Goal: Transaction & Acquisition: Book appointment/travel/reservation

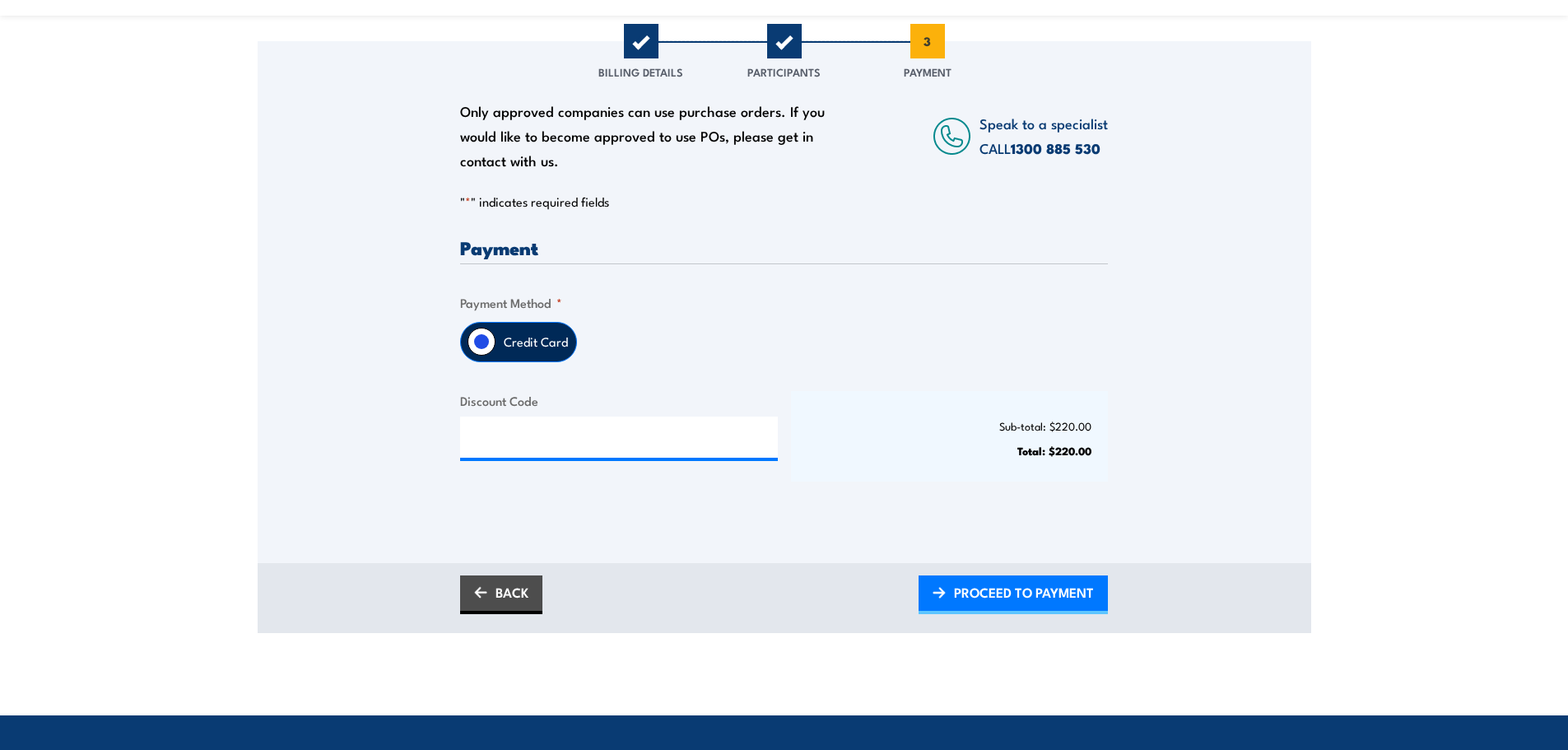
scroll to position [263, 0]
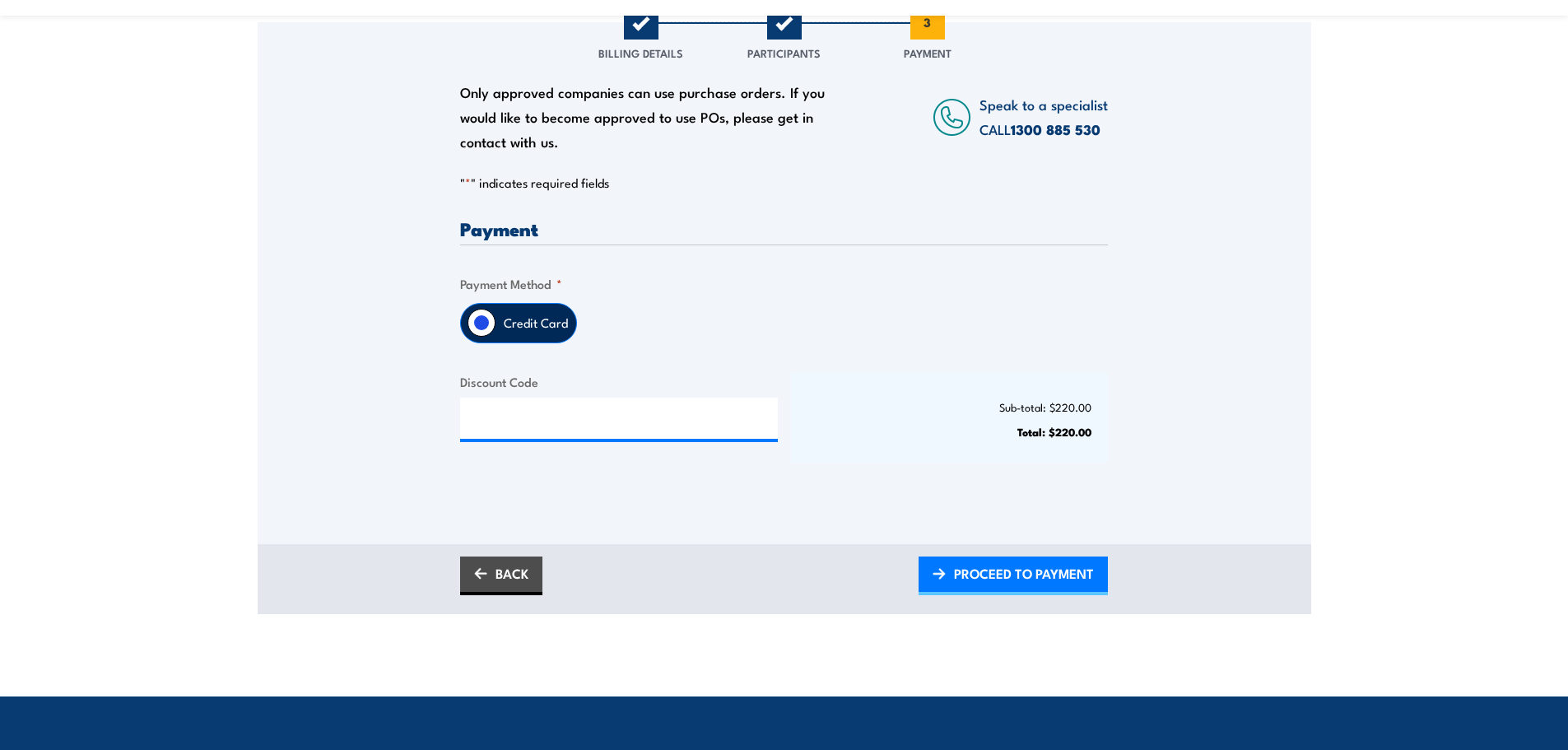
click at [520, 322] on label "Credit Card" at bounding box center [536, 322] width 81 height 38
click at [495, 322] on input "Credit Card" at bounding box center [482, 322] width 28 height 28
click at [520, 323] on label "Credit Card" at bounding box center [536, 322] width 81 height 38
click at [495, 323] on input "Credit Card" at bounding box center [482, 322] width 28 height 28
click at [1040, 577] on span "PROCEED TO PAYMENT" at bounding box center [1023, 573] width 140 height 43
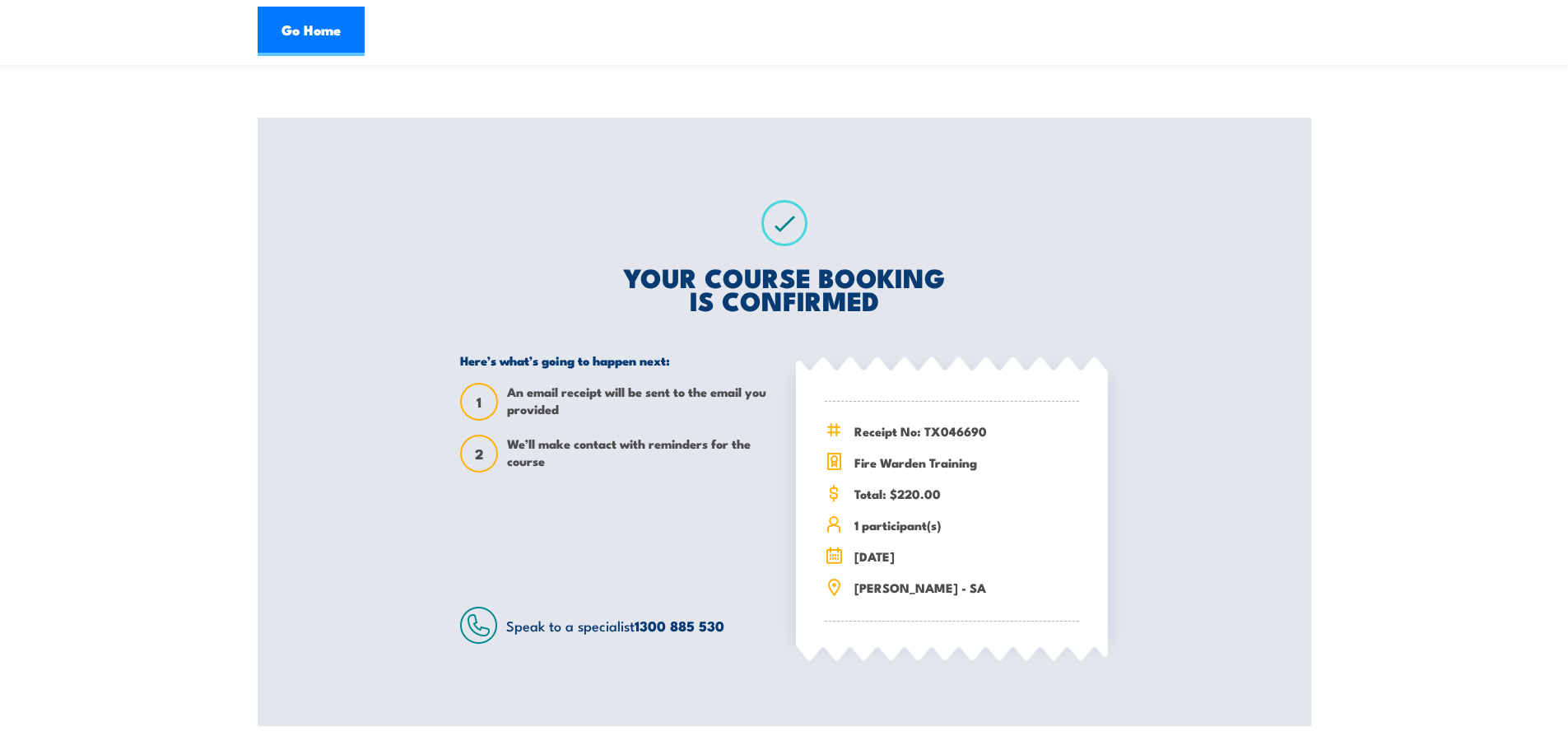
scroll to position [158, 0]
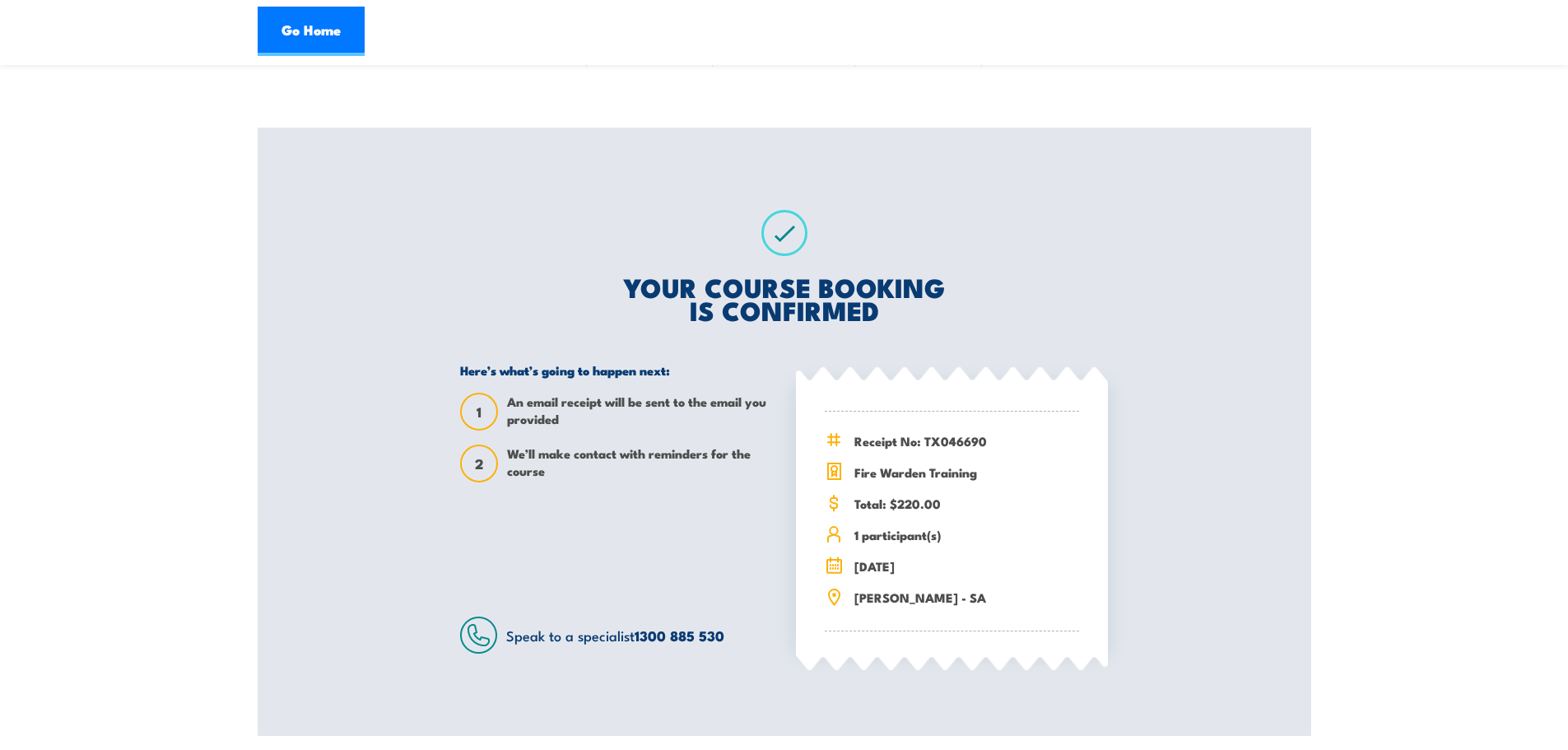
drag, startPoint x: 901, startPoint y: 445, endPoint x: 893, endPoint y: 443, distance: 8.2
click at [900, 444] on span "Receipt No: TX046690" at bounding box center [966, 440] width 225 height 19
click at [832, 435] on icon at bounding box center [832, 439] width 0 height 12
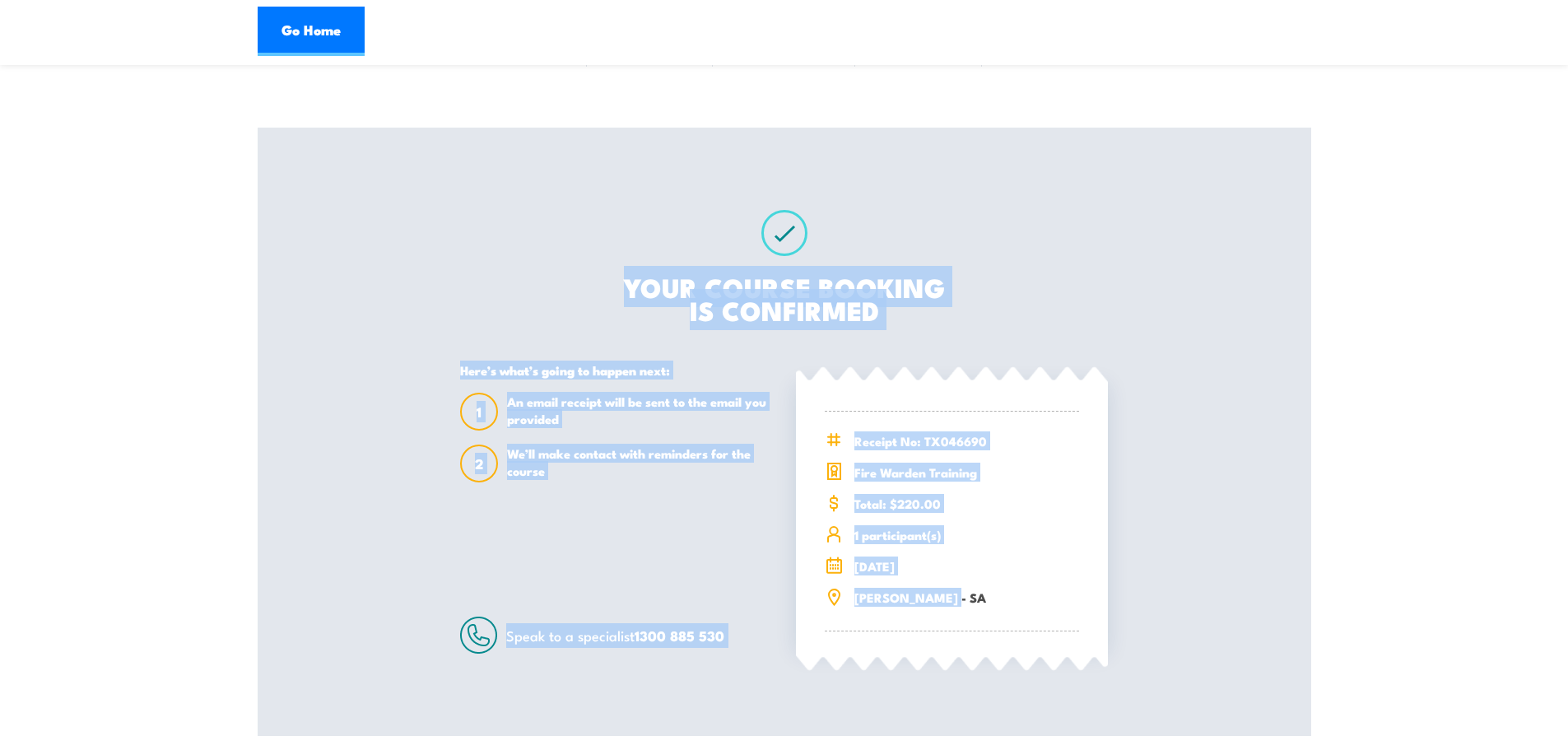
drag, startPoint x: 1569, startPoint y: 407, endPoint x: 1554, endPoint y: 488, distance: 82.4
click at [1567, 592] on html "Go Home Fire Warden Training 08:00 1 1 2" at bounding box center [784, 216] width 1568 height 750
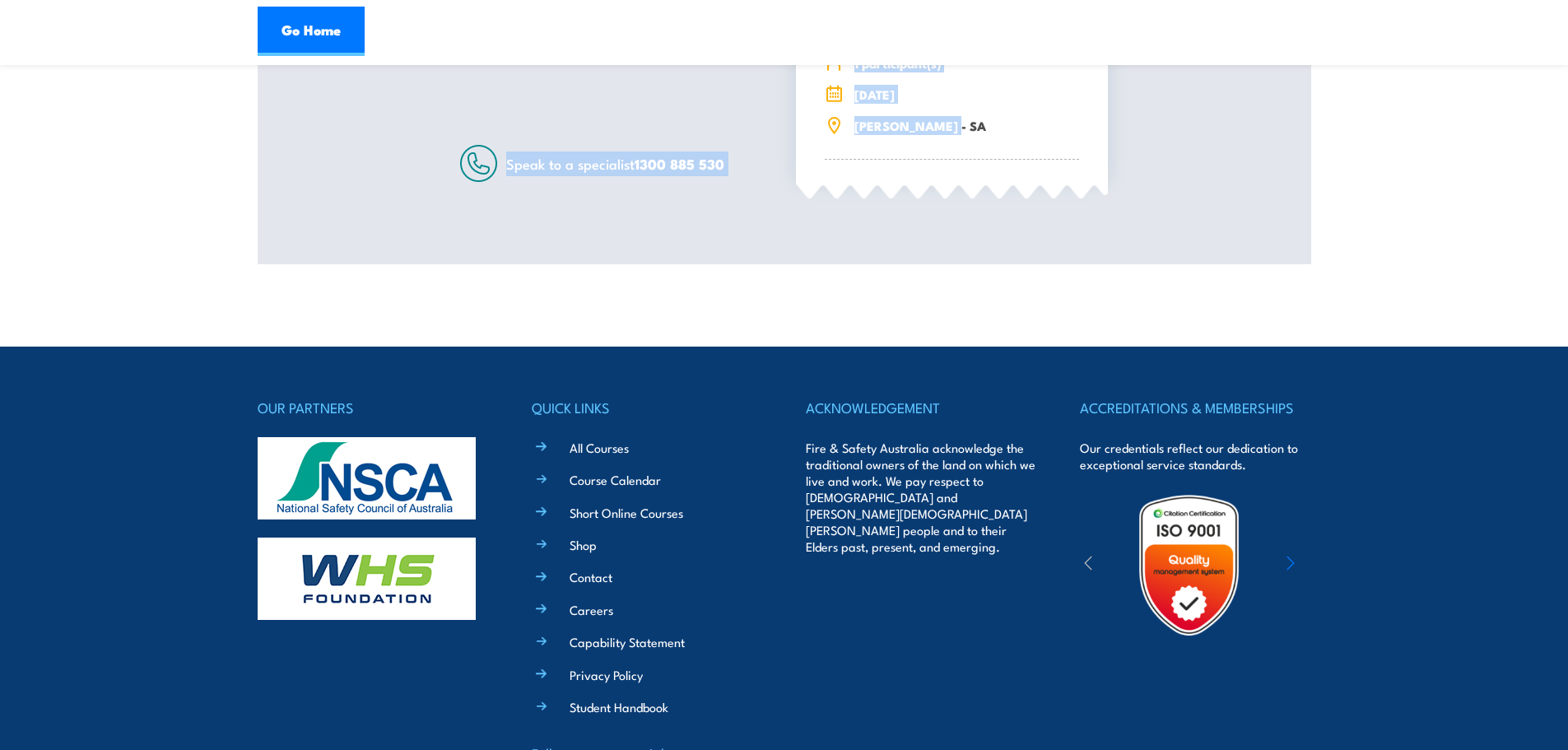
scroll to position [0, 0]
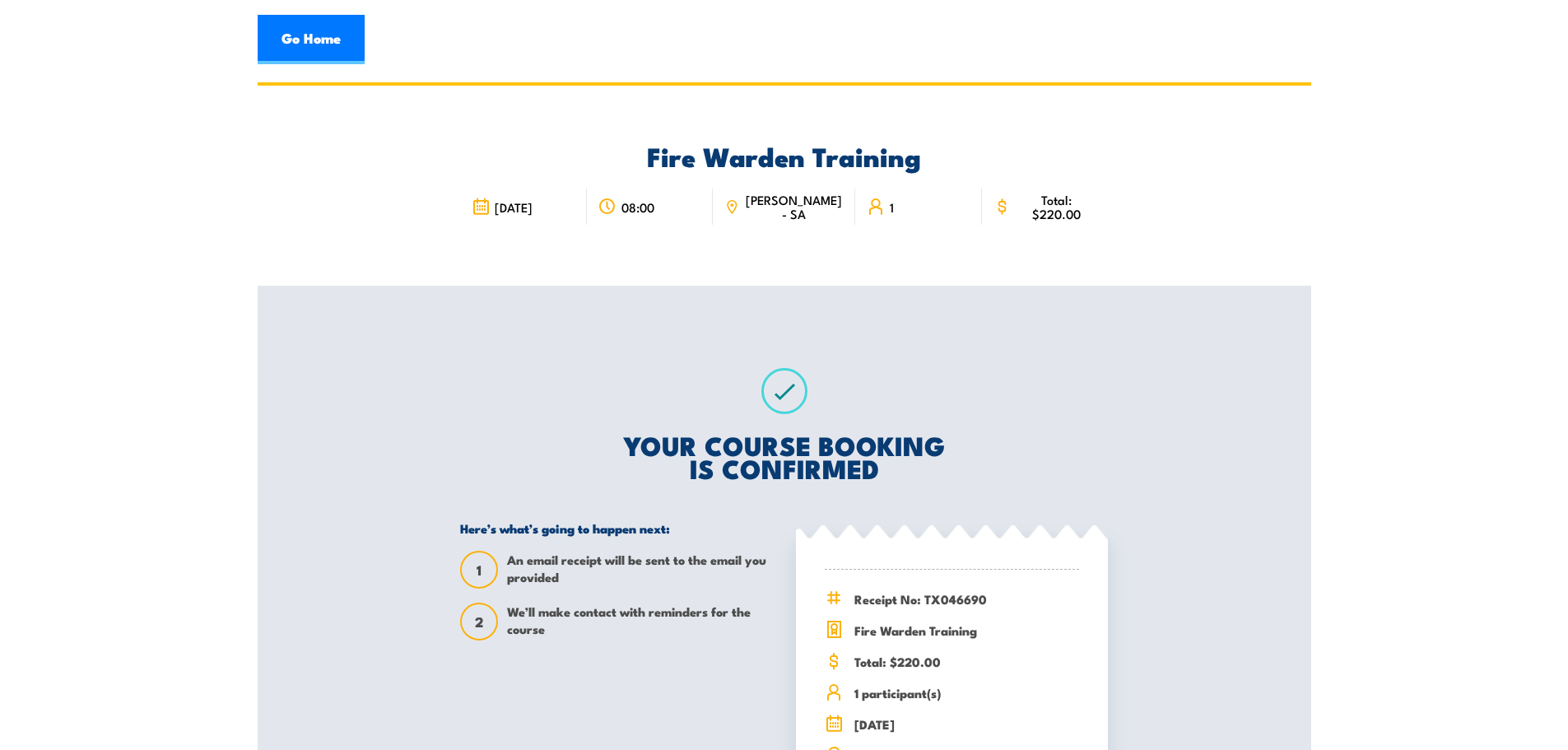
click at [1060, 127] on div "Fire Warden Training 29 August 2025 08:00 1" at bounding box center [784, 185] width 648 height 200
click at [317, 41] on link "Go Home" at bounding box center [311, 39] width 107 height 49
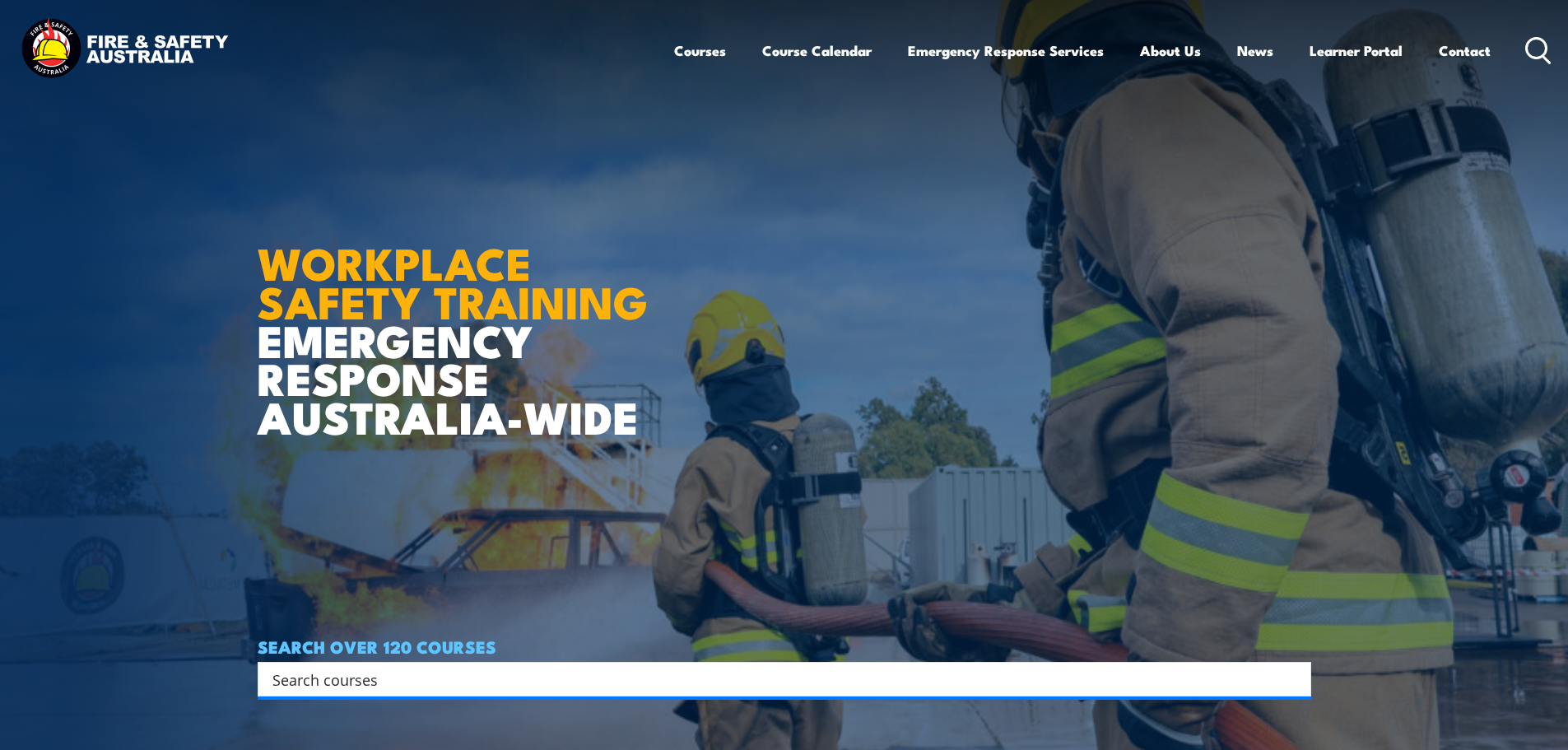
click at [1533, 44] on icon at bounding box center [1539, 51] width 27 height 28
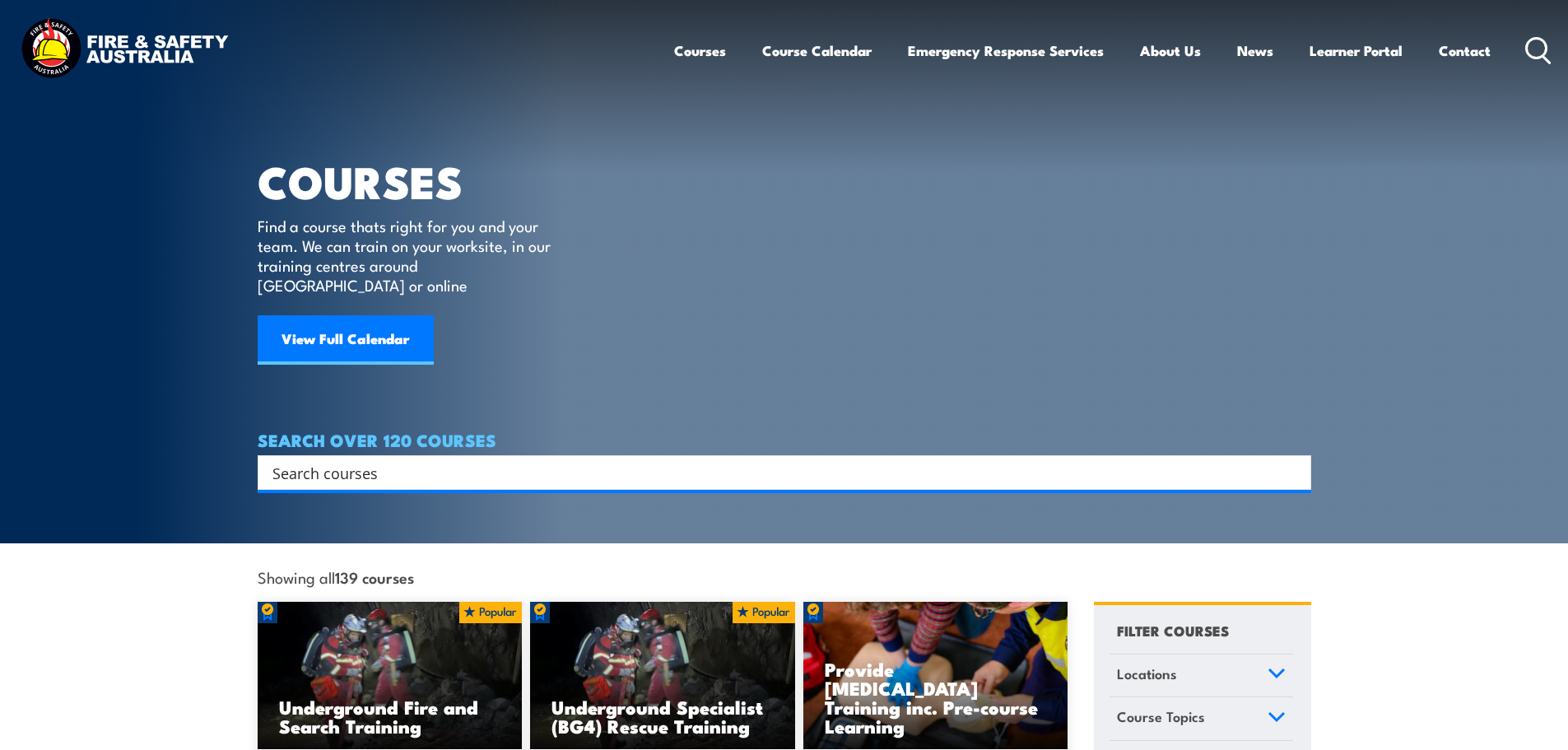
click at [1528, 51] on circle at bounding box center [1537, 48] width 20 height 20
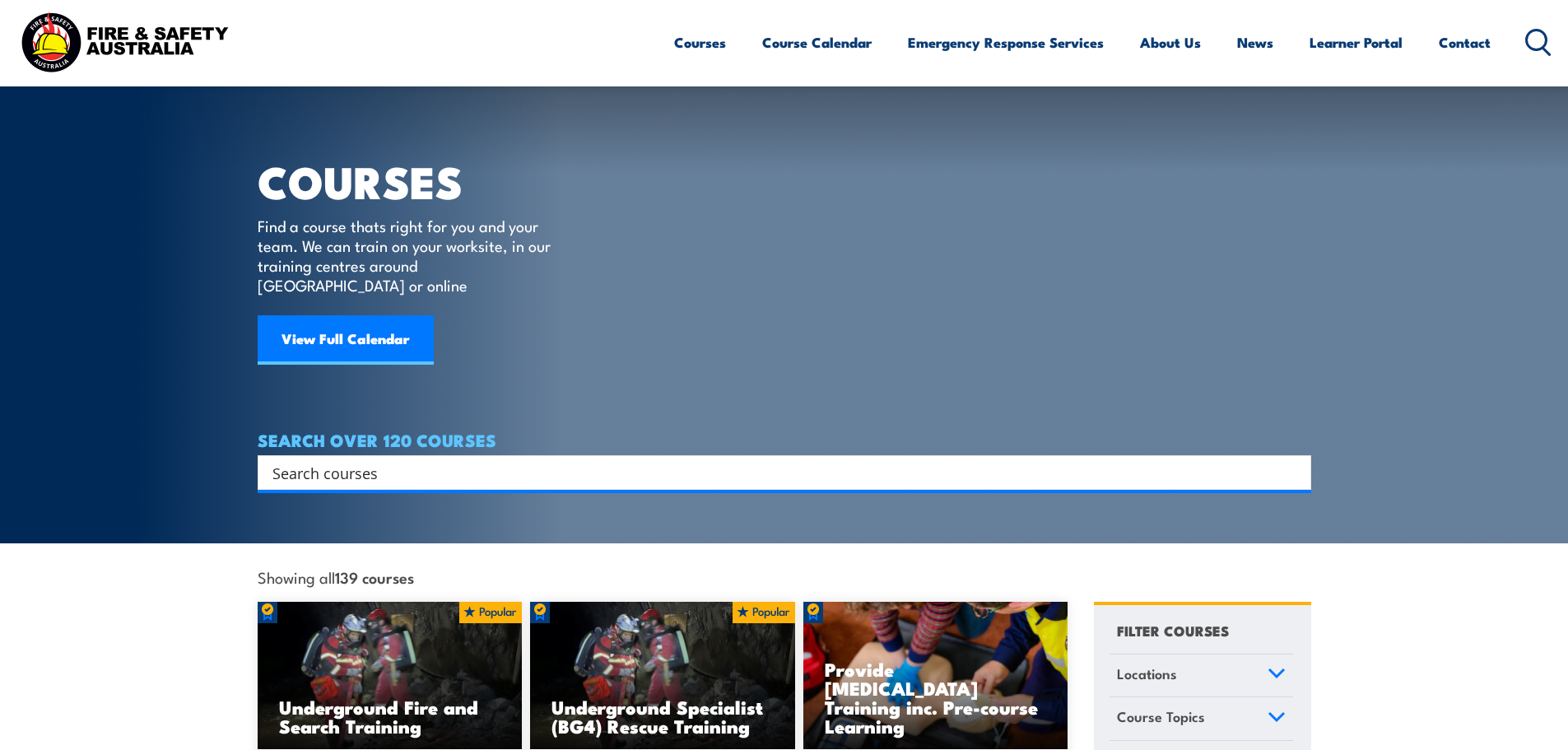
scroll to position [2324, 0]
